Goal: Task Accomplishment & Management: Use online tool/utility

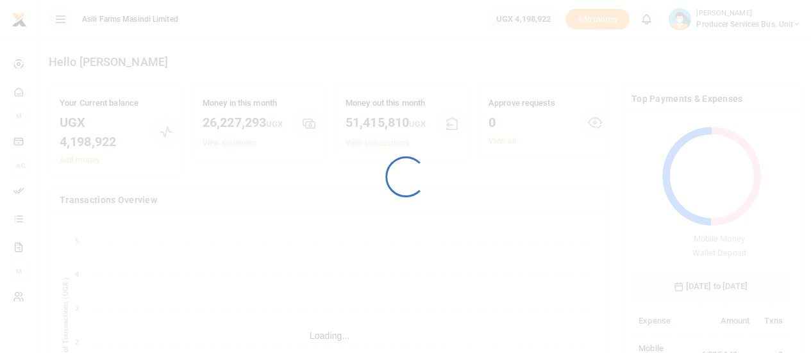
scroll to position [170, 149]
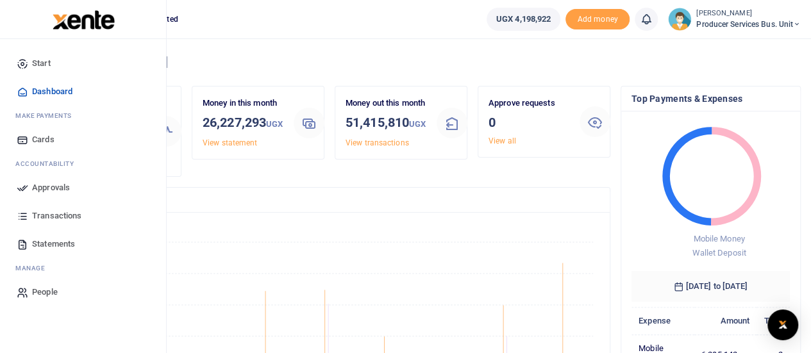
click at [53, 215] on span "Transactions" at bounding box center [56, 216] width 49 height 13
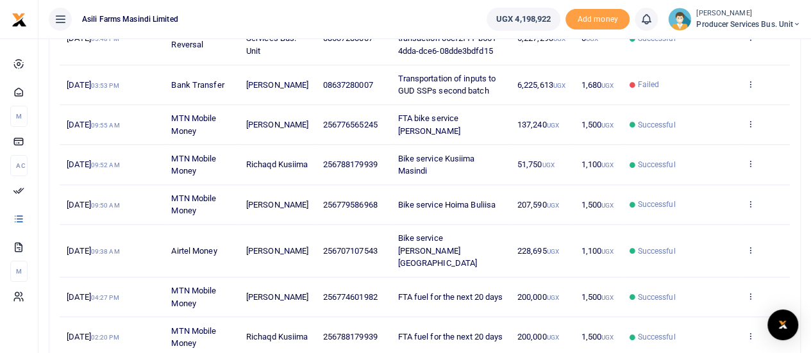
scroll to position [321, 0]
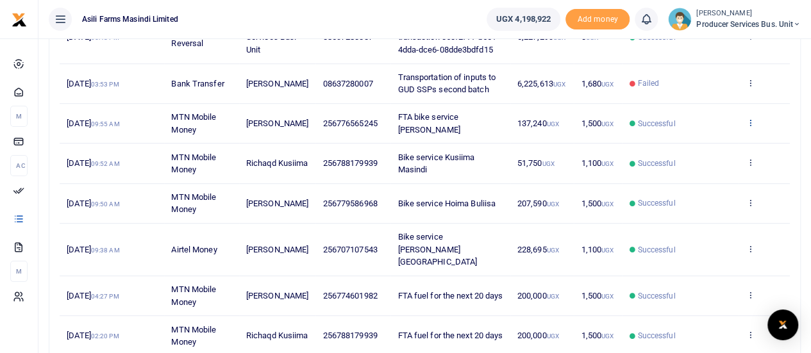
click at [750, 119] on icon at bounding box center [750, 122] width 8 height 9
click at [697, 135] on link "View details" at bounding box center [703, 143] width 101 height 18
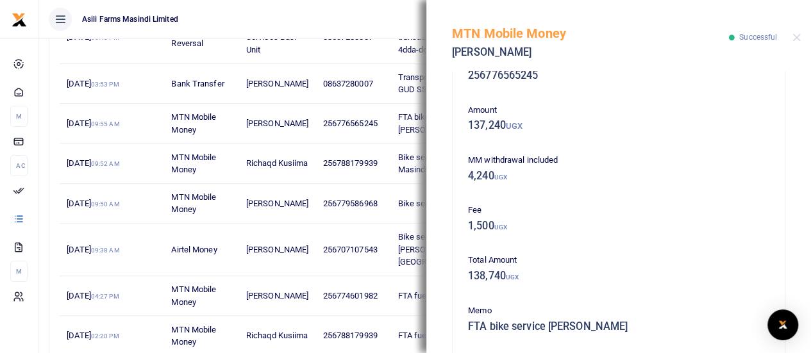
scroll to position [64, 0]
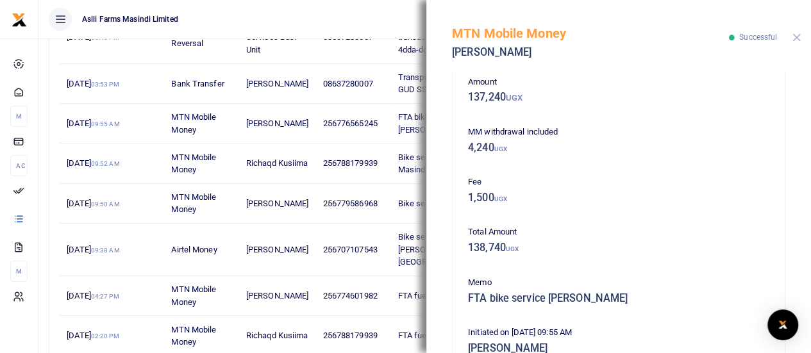
click at [796, 38] on button "Close" at bounding box center [796, 37] width 8 height 8
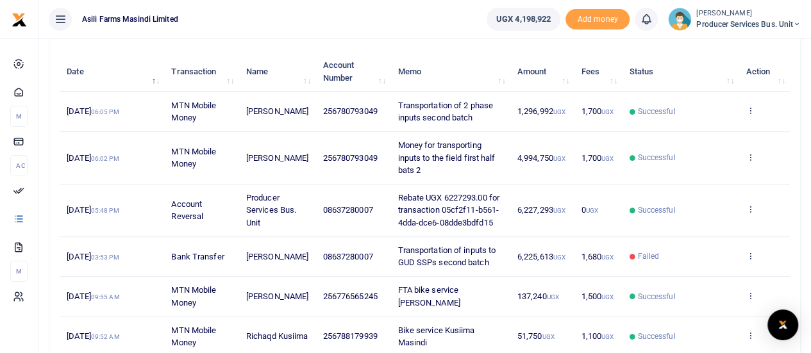
scroll to position [128, 0]
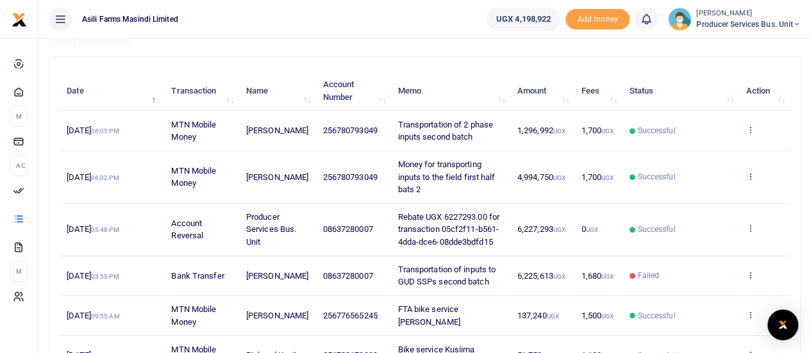
click at [751, 172] on icon at bounding box center [750, 176] width 8 height 9
click at [682, 196] on link "View details" at bounding box center [703, 197] width 101 height 18
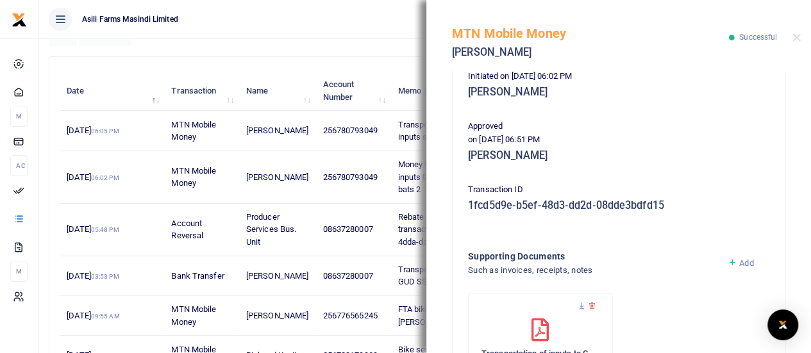
scroll to position [432, 0]
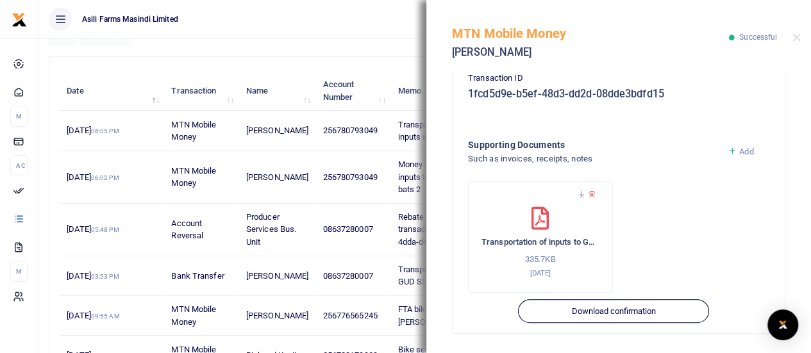
click at [582, 199] on div at bounding box center [540, 201] width 118 height 13
click at [580, 192] on icon at bounding box center [582, 194] width 8 height 8
